Goal: Task Accomplishment & Management: Use online tool/utility

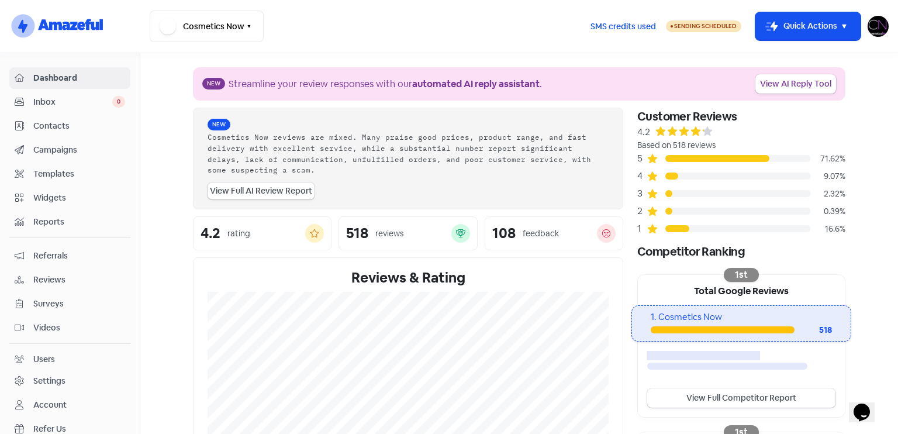
click at [79, 286] on link "Reviews" at bounding box center [69, 280] width 121 height 22
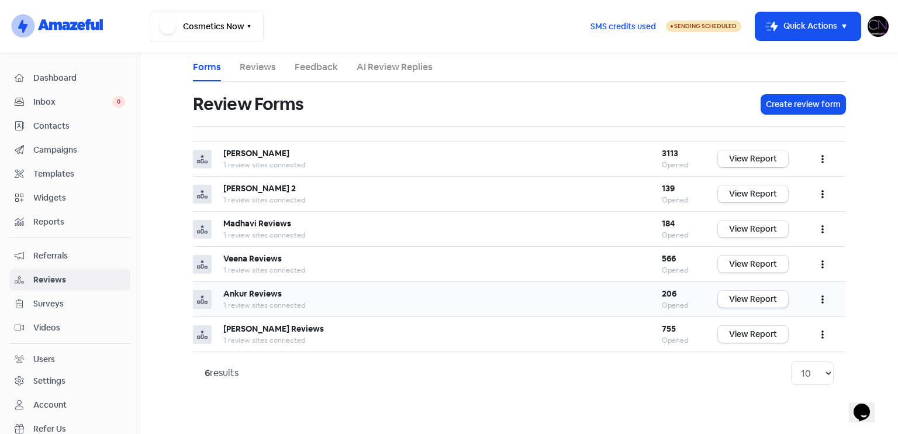
click at [826, 301] on button "button" at bounding box center [822, 298] width 22 height 27
click at [760, 324] on link "Preview" at bounding box center [784, 328] width 98 height 23
click at [744, 297] on link "View Report" at bounding box center [753, 298] width 70 height 17
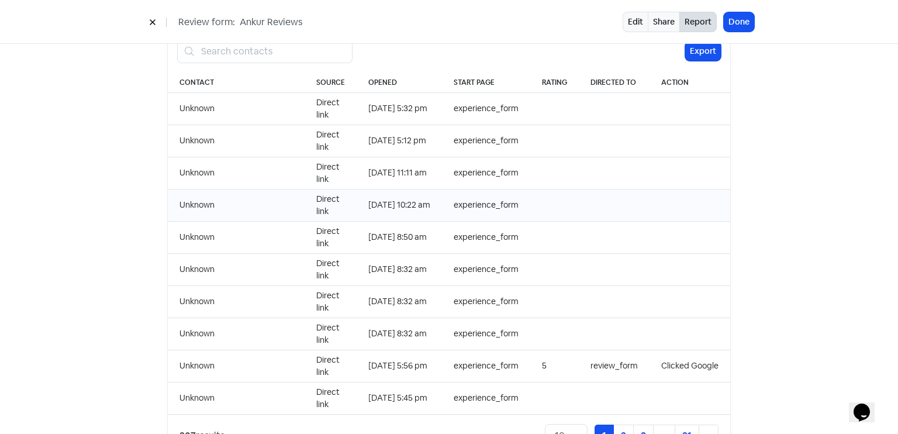
scroll to position [1201, 0]
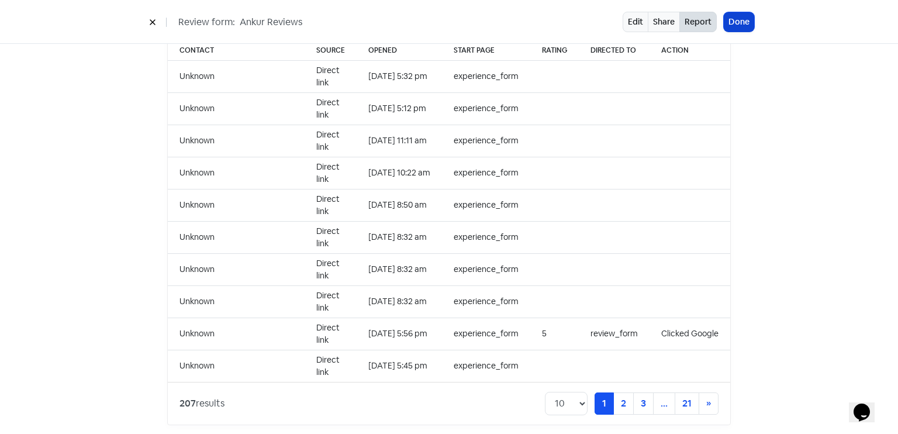
click at [734, 15] on button "Done" at bounding box center [739, 21] width 30 height 19
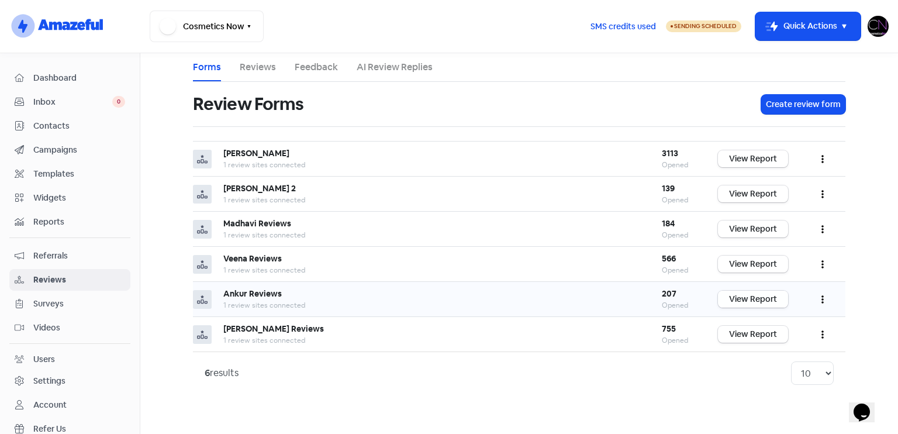
click at [750, 303] on link "View Report" at bounding box center [753, 298] width 70 height 17
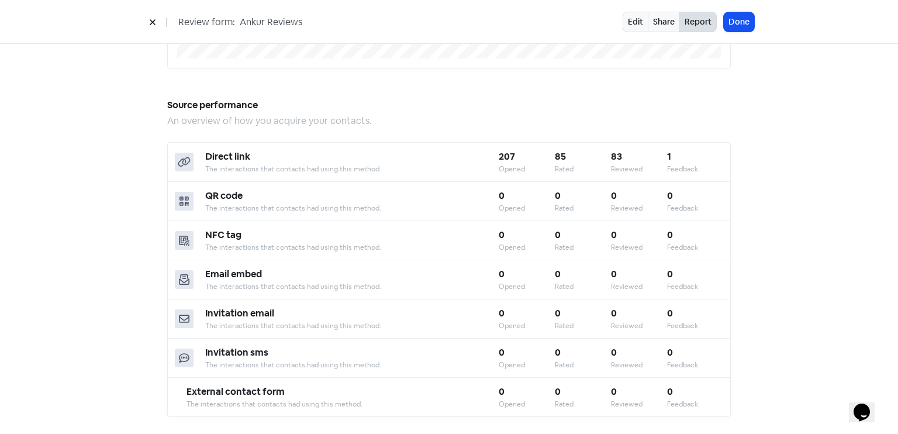
scroll to position [1023, 0]
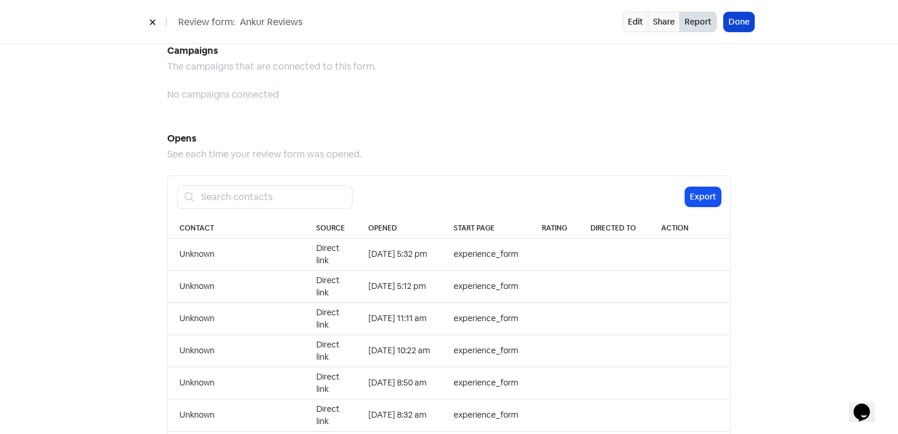
click at [742, 23] on button "Done" at bounding box center [739, 21] width 30 height 19
